Goal: Find contact information: Find contact information

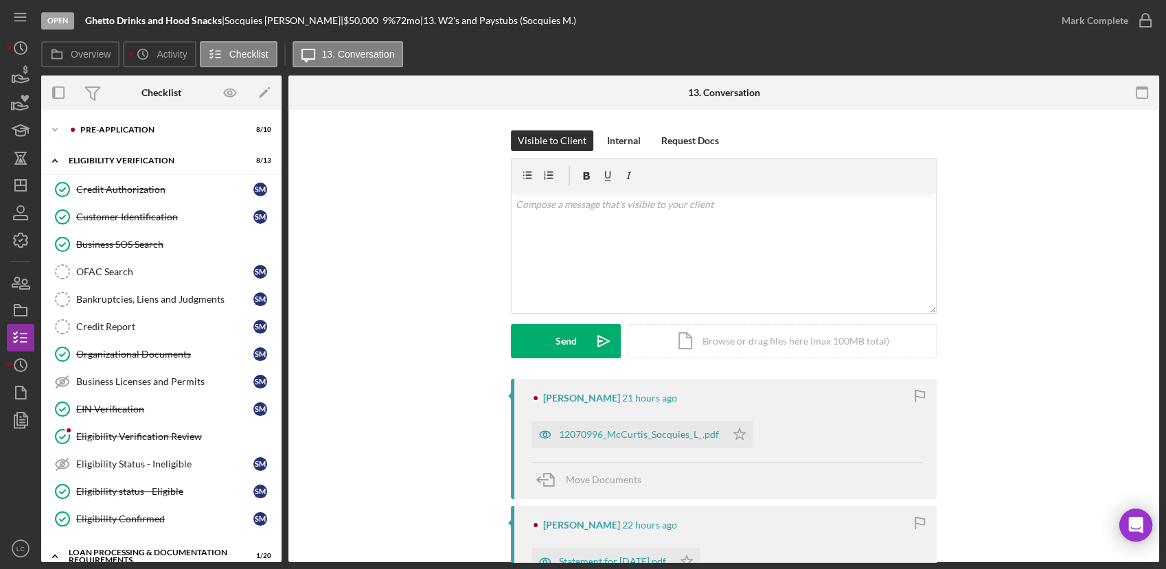
scroll to position [261, 0]
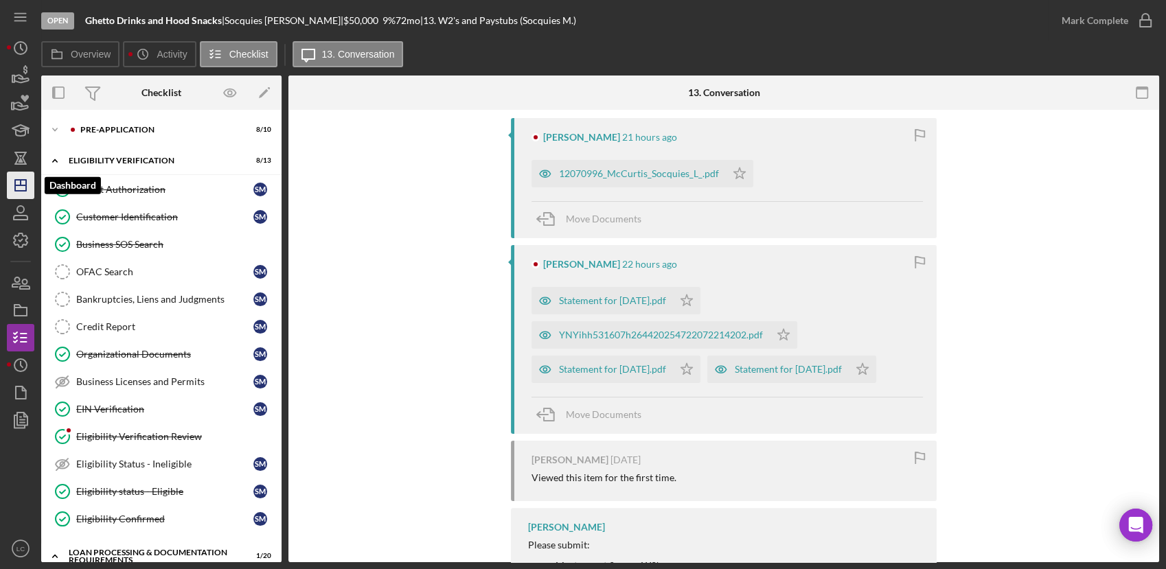
click at [12, 192] on icon "Icon/Dashboard" at bounding box center [20, 185] width 34 height 34
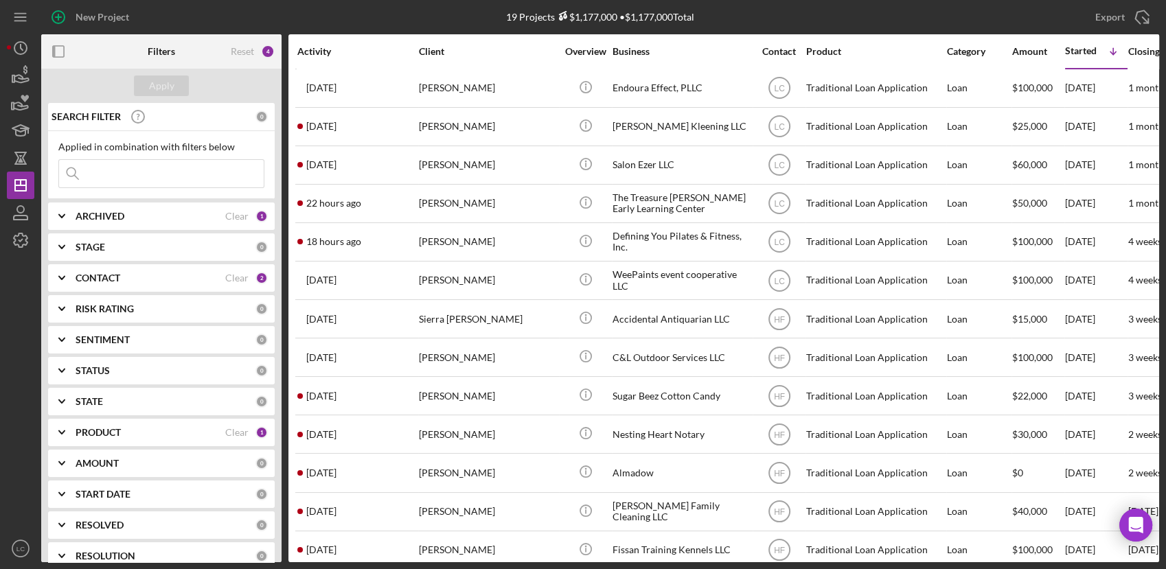
click at [90, 520] on b "RESOLVED" at bounding box center [100, 525] width 48 height 11
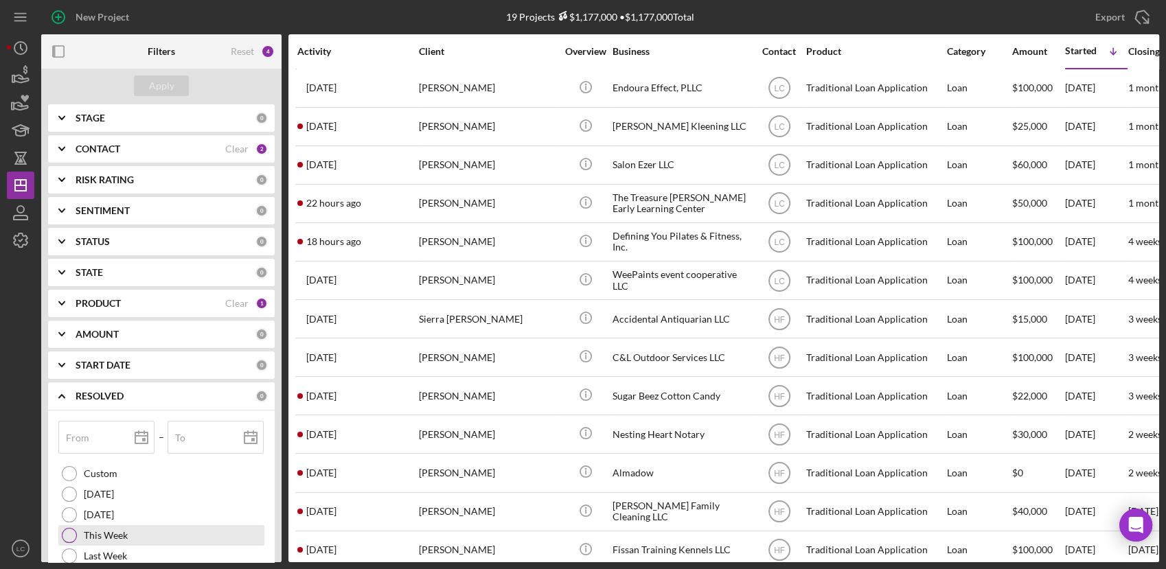
scroll to position [152, 0]
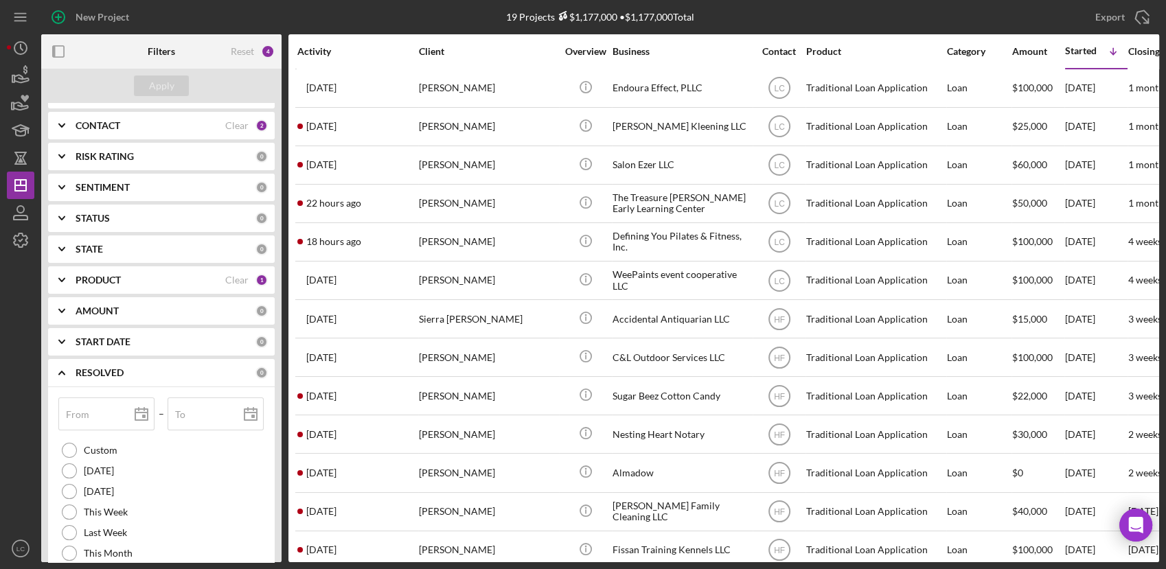
click at [67, 372] on icon "Icon/Expander" at bounding box center [62, 373] width 34 height 34
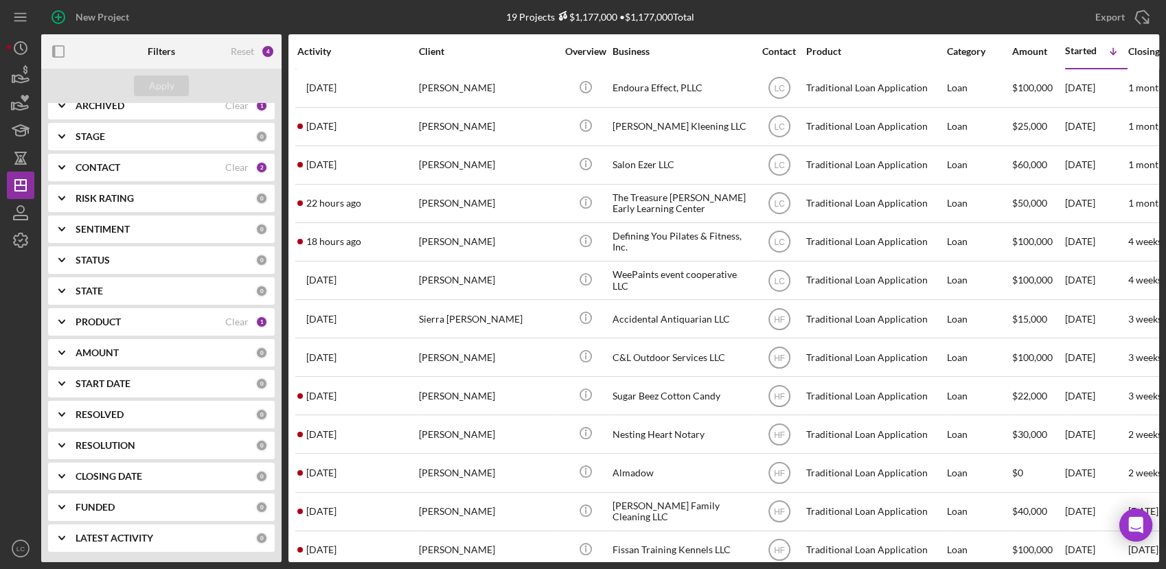
scroll to position [110, 0]
click at [60, 447] on polyline at bounding box center [61, 446] width 5 height 3
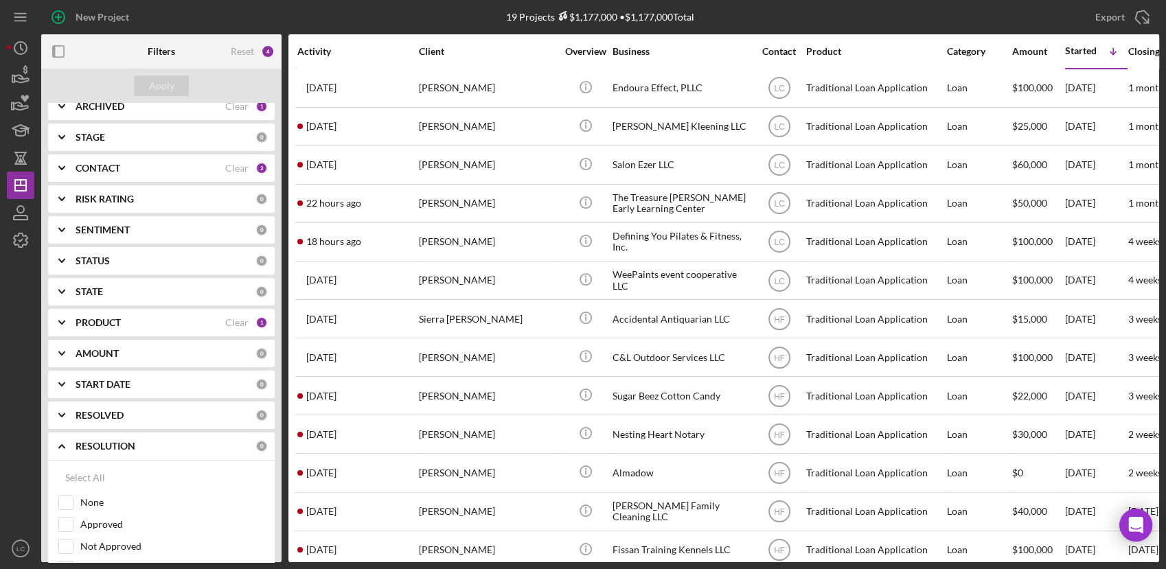
scroll to position [152, 0]
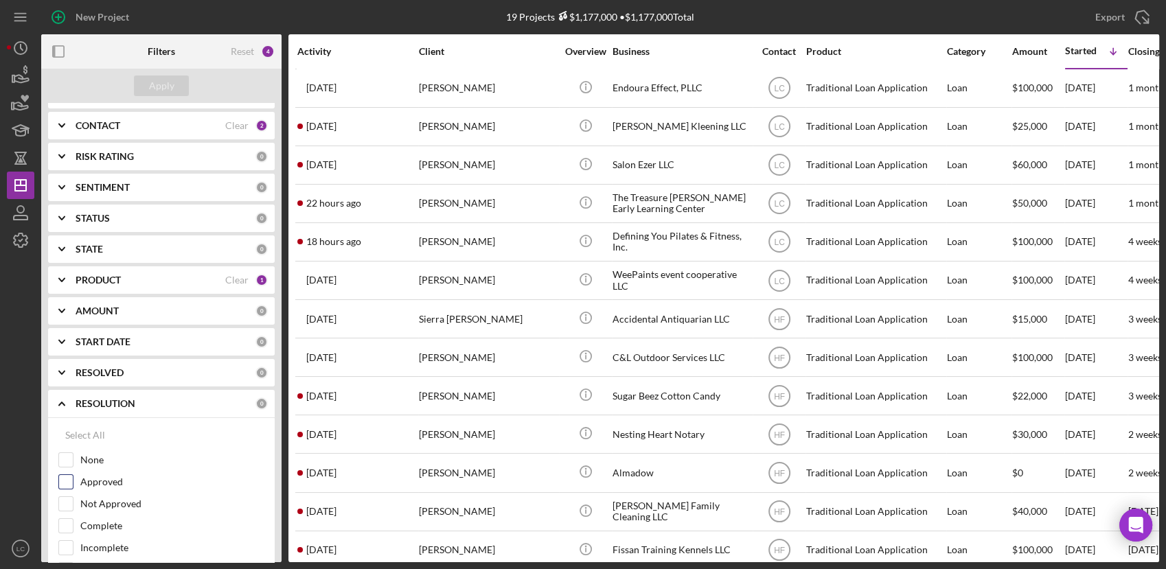
click at [71, 485] on input "Approved" at bounding box center [66, 482] width 14 height 14
checkbox input "true"
click at [165, 85] on div "Apply" at bounding box center [161, 86] width 25 height 21
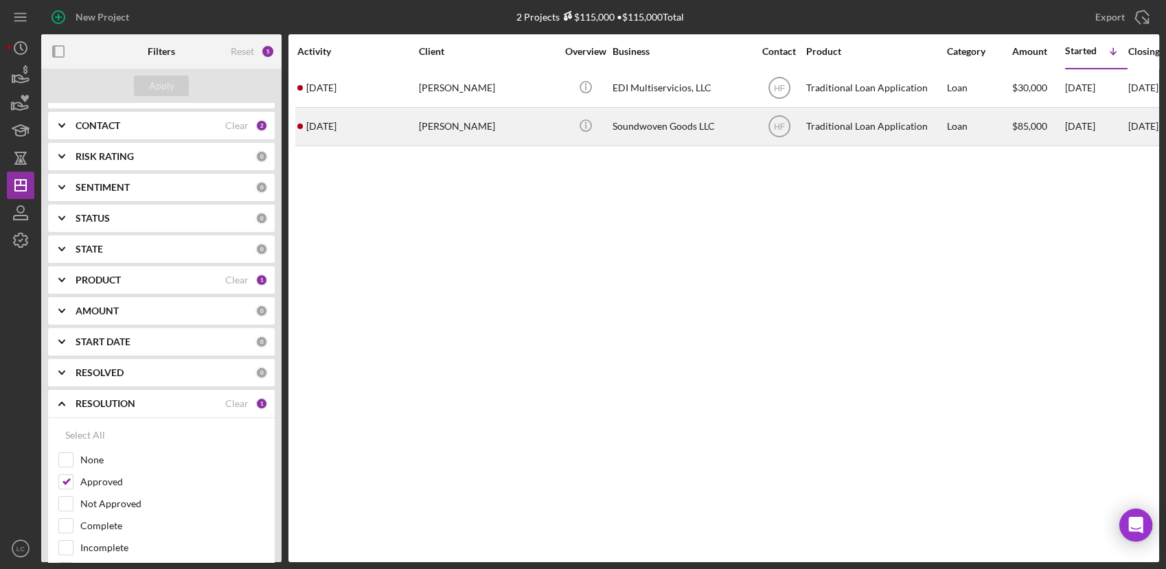
click at [560, 125] on div "Icon/Info" at bounding box center [586, 127] width 52 height 36
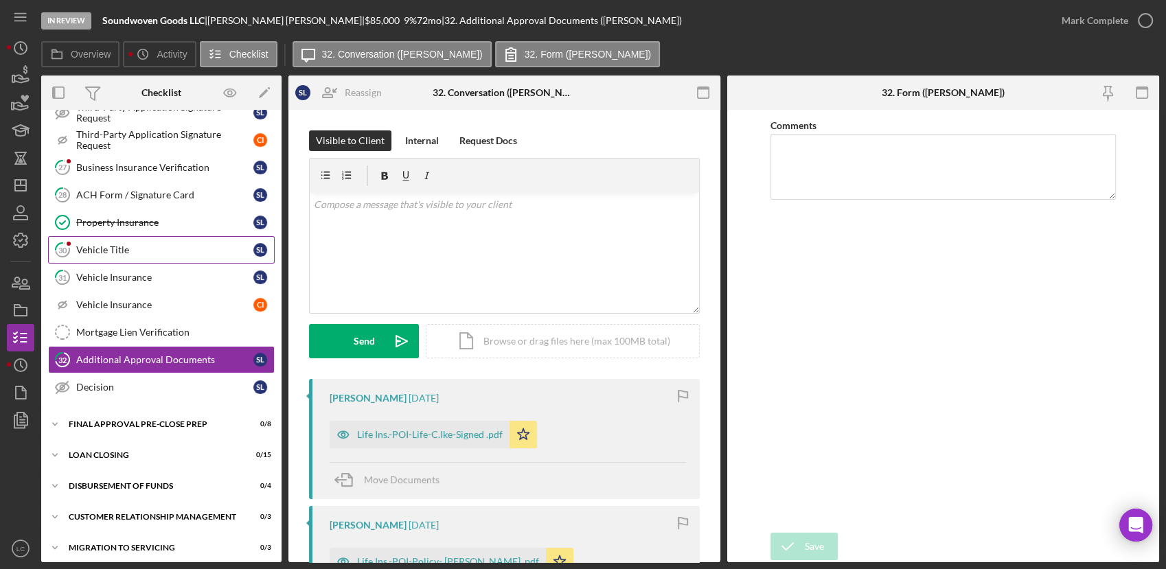
scroll to position [476, 0]
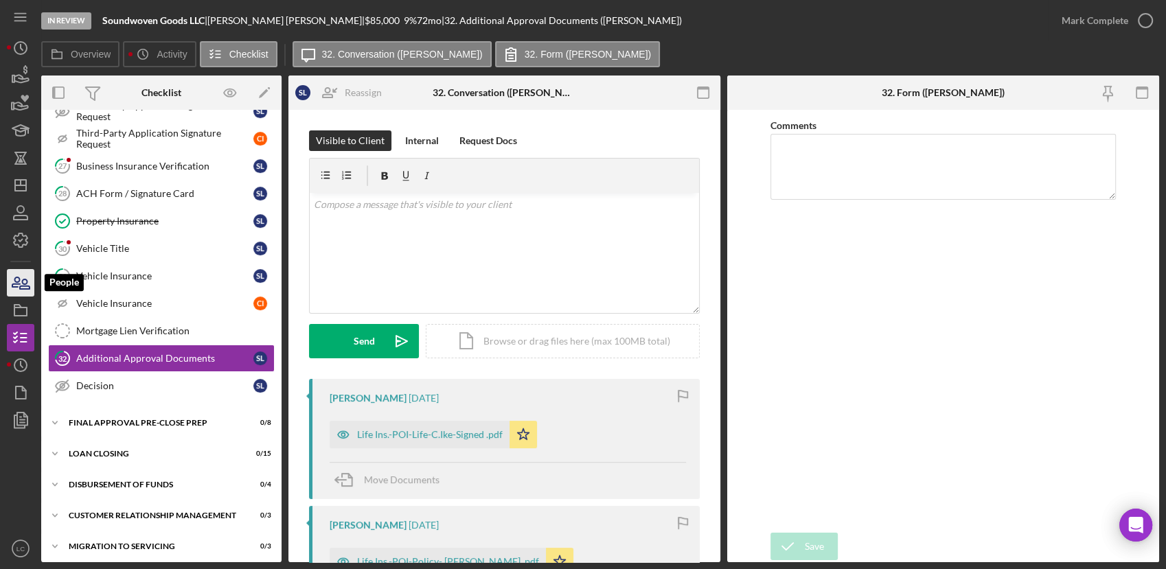
click at [29, 279] on icon "button" at bounding box center [20, 283] width 34 height 34
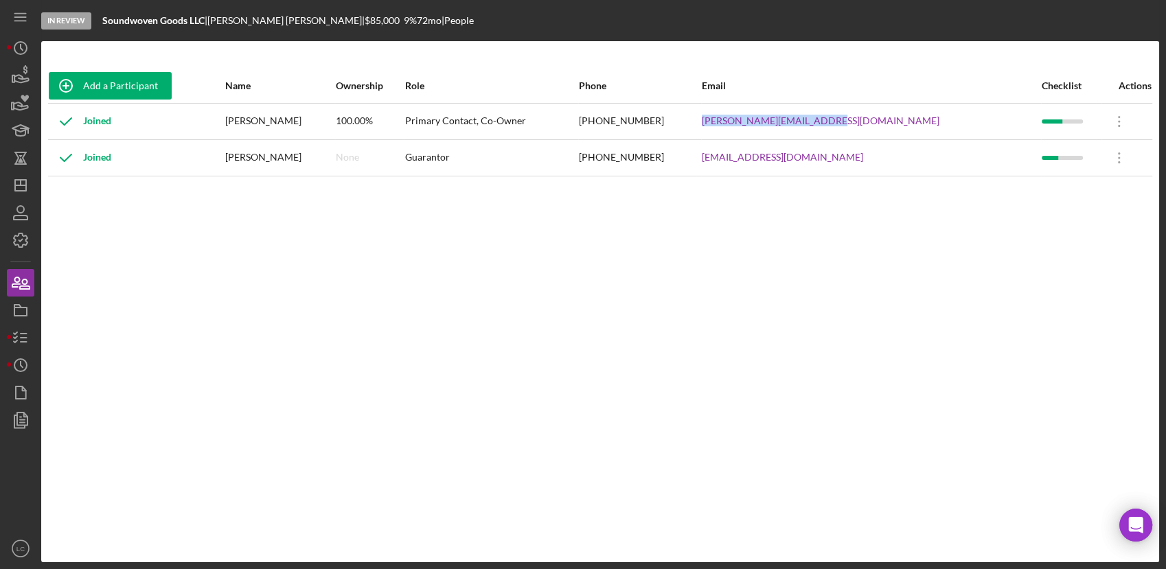
drag, startPoint x: 933, startPoint y: 122, endPoint x: 790, endPoint y: 131, distance: 143.8
click at [790, 131] on div "[PERSON_NAME][EMAIL_ADDRESS][DOMAIN_NAME]" at bounding box center [871, 121] width 339 height 34
drag, startPoint x: 790, startPoint y: 131, endPoint x: 794, endPoint y: 124, distance: 7.4
copy link "[PERSON_NAME][EMAIL_ADDRESS][DOMAIN_NAME]"
drag, startPoint x: 885, startPoint y: 157, endPoint x: 789, endPoint y: 155, distance: 95.5
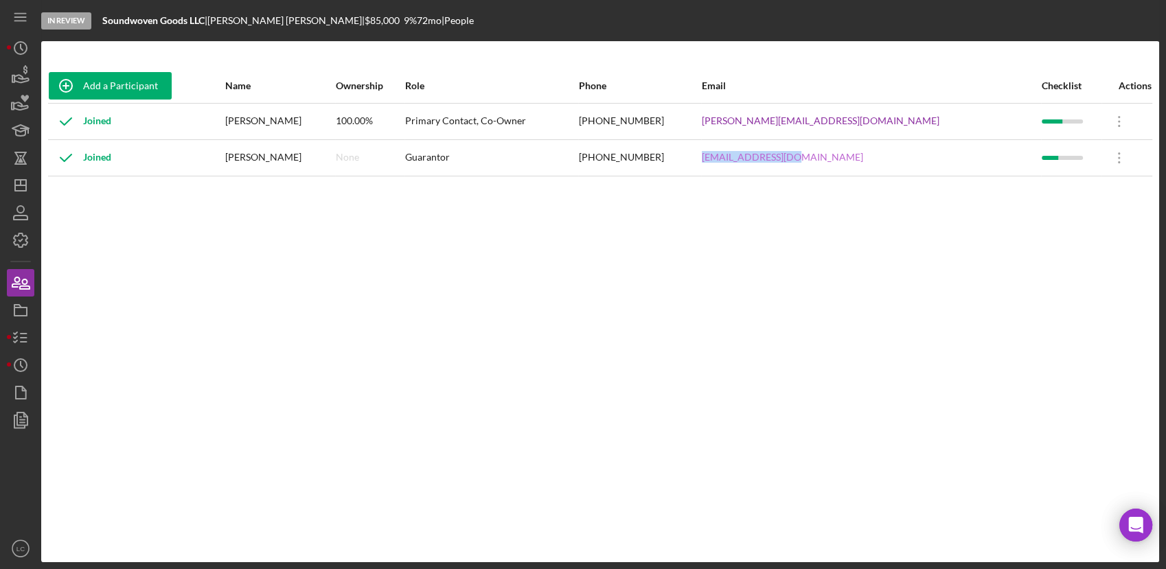
click at [789, 155] on div "[EMAIL_ADDRESS][DOMAIN_NAME]" at bounding box center [871, 158] width 339 height 34
copy link "[EMAIL_ADDRESS][DOMAIN_NAME]"
click at [757, 387] on div "Add a Participant Name Ownership Role Phone Email Checklist Actions Joined [PER…" at bounding box center [600, 302] width 1118 height 466
